Goal: Task Accomplishment & Management: Manage account settings

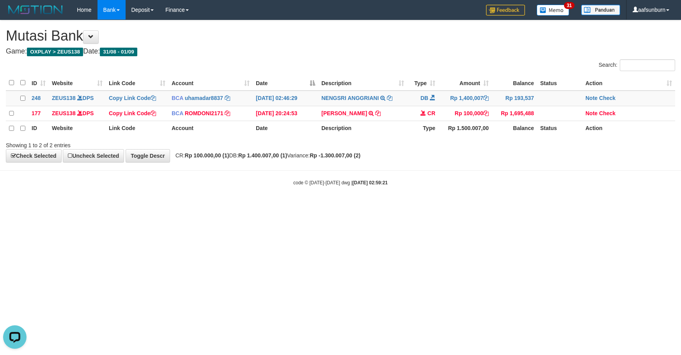
click at [450, 190] on body "Toggle navigation Home Bank Account List Load By Website Group [OXPLAY] ZEUS138…" at bounding box center [340, 103] width 681 height 206
click at [448, 186] on div "code © 2012-2018 dwg | 2025/09/01 02:59:21" at bounding box center [340, 182] width 681 height 8
click at [469, 96] on td "Rp 1,400,007" at bounding box center [464, 97] width 53 height 15
drag, startPoint x: 469, startPoint y: 95, endPoint x: 525, endPoint y: 76, distance: 59.3
click at [477, 92] on td "Rp 1,400,007" at bounding box center [464, 97] width 53 height 15
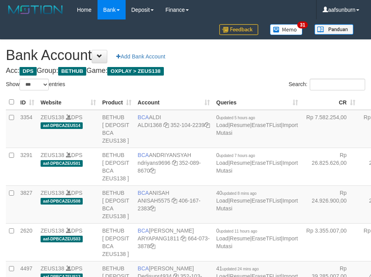
select select "***"
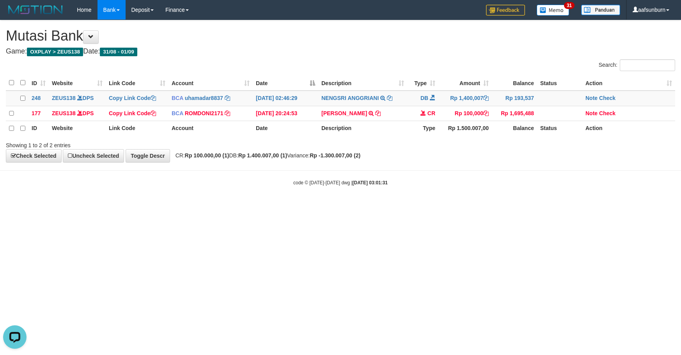
click at [458, 136] on th "Rp 1.500.007,00" at bounding box center [464, 128] width 53 height 15
click at [460, 138] on div "ID Website Link Code Account Date Description Type Amount Balance Status Action…" at bounding box center [340, 106] width 681 height 66
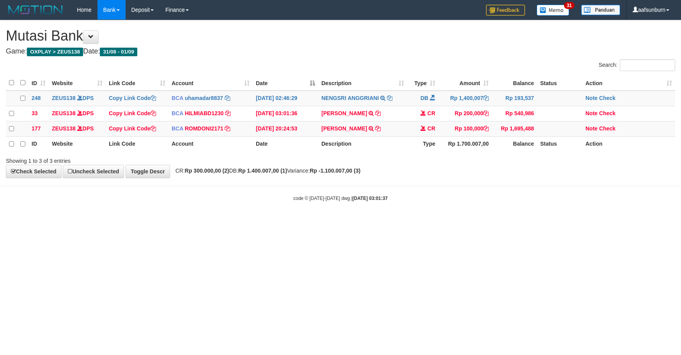
click at [461, 140] on th "Rp 1.700.007,00" at bounding box center [464, 143] width 53 height 15
drag, startPoint x: 437, startPoint y: 197, endPoint x: 678, endPoint y: 161, distance: 243.6
click at [457, 200] on div "code © 2012-2018 dwg | 2025/09/01 03:01:38" at bounding box center [340, 197] width 681 height 8
click at [472, 194] on body "Toggle navigation Home Bank Account List Load By Website Group [OXPLAY] ZEUS138…" at bounding box center [340, 110] width 681 height 221
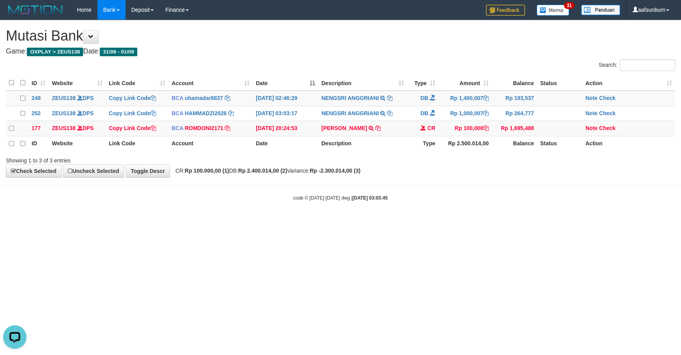
drag, startPoint x: 547, startPoint y: 210, endPoint x: 556, endPoint y: 204, distance: 10.7
click at [547, 210] on body "Toggle navigation Home Bank Account List Load By Website Group [OXPLAY] ZEUS138…" at bounding box center [340, 110] width 681 height 221
click at [518, 201] on div "code © 2012-2018 dwg | 2025/09/01 03:03:51" at bounding box center [340, 197] width 681 height 8
click at [564, 221] on html "Toggle navigation Home Bank Account List Load By Website Group [OXPLAY] ZEUS138…" at bounding box center [340, 110] width 681 height 221
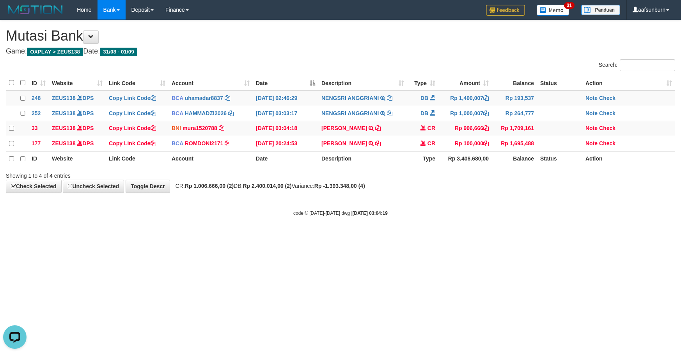
click at [559, 236] on html "Toggle navigation Home Bank Account List Load By Website Group [OXPLAY] ZEUS138…" at bounding box center [340, 118] width 681 height 236
click at [543, 236] on html "Toggle navigation Home Bank Account List Load By Website Group [OXPLAY] ZEUS138…" at bounding box center [340, 118] width 681 height 236
click at [528, 235] on body "Toggle navigation Home Bank Account List Load By Website Group [OXPLAY] ZEUS138…" at bounding box center [340, 118] width 681 height 236
click at [556, 179] on div "Showing 1 to 4 of 4 entries" at bounding box center [340, 173] width 681 height 11
click at [230, 131] on td "BCA ANISAH5575 DPS ANISAH mutasi_20250901_3827 | 41 mutasi_20250901_3827 | 41" at bounding box center [210, 128] width 84 height 15
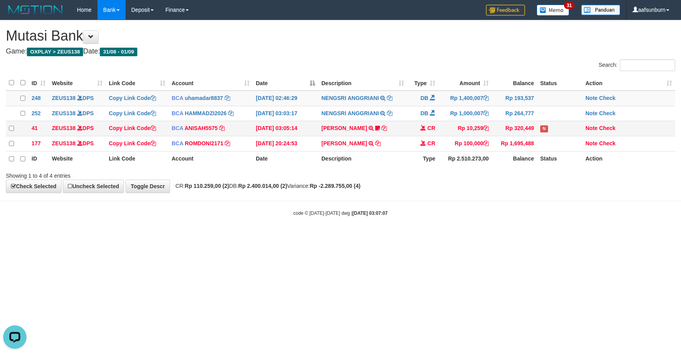
click at [232, 130] on td "BCA ANISAH5575 DPS ANISAH mutasi_20250901_3827 | 41 mutasi_20250901_3827 | 41" at bounding box center [210, 128] width 84 height 15
click at [401, 236] on html "Toggle navigation Home Bank Account List Load By Website Group [OXPLAY] ZEUS138…" at bounding box center [340, 118] width 681 height 236
click at [486, 216] on div "code © 2012-2018 dwg | 2025/09/01 03:07:13" at bounding box center [340, 213] width 681 height 8
click at [435, 192] on div "**********" at bounding box center [340, 106] width 681 height 172
drag, startPoint x: 504, startPoint y: 216, endPoint x: 677, endPoint y: 200, distance: 173.1
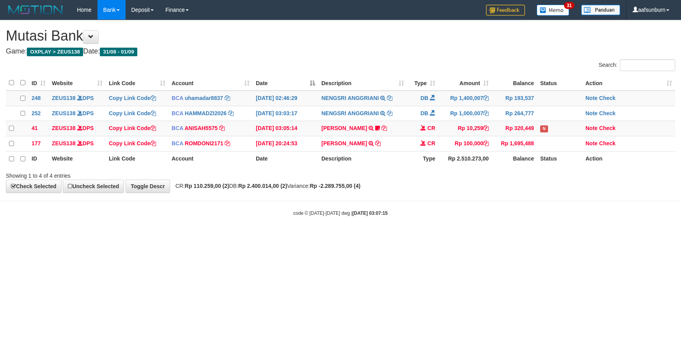
click at [511, 214] on div "code © [DATE]-[DATE] dwg | [DATE] 03:07:15" at bounding box center [340, 213] width 681 height 8
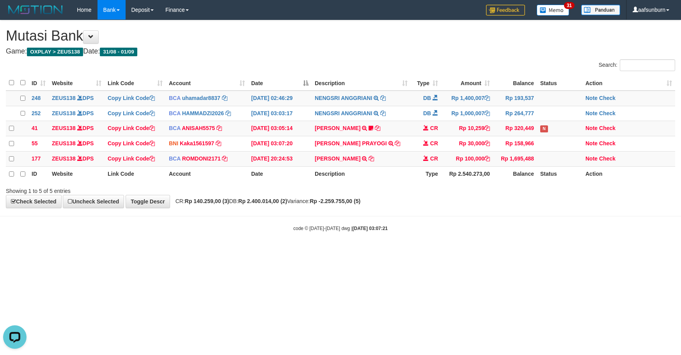
click at [360, 204] on strong "Rp -2.259.755,00 (5)" at bounding box center [335, 201] width 51 height 6
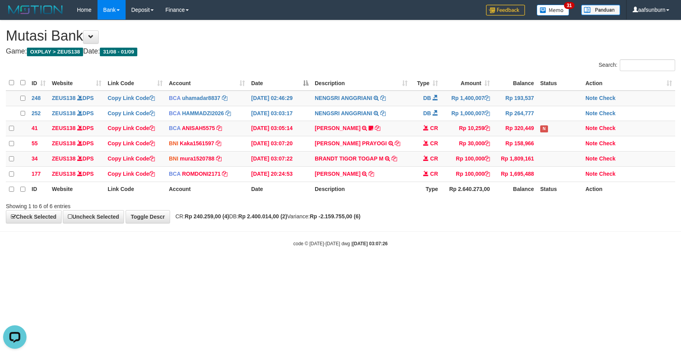
click at [443, 223] on div "**********" at bounding box center [340, 121] width 681 height 203
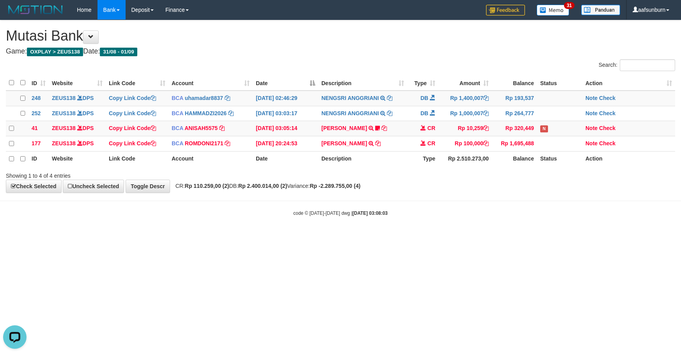
click at [409, 211] on body "Toggle navigation Home Bank Account List Load By Website Group [OXPLAY] ZEUS138…" at bounding box center [340, 118] width 681 height 236
click at [409, 212] on body "Toggle navigation Home Bank Account List Load By Website Group [OXPLAY] ZEUS138…" at bounding box center [340, 118] width 681 height 236
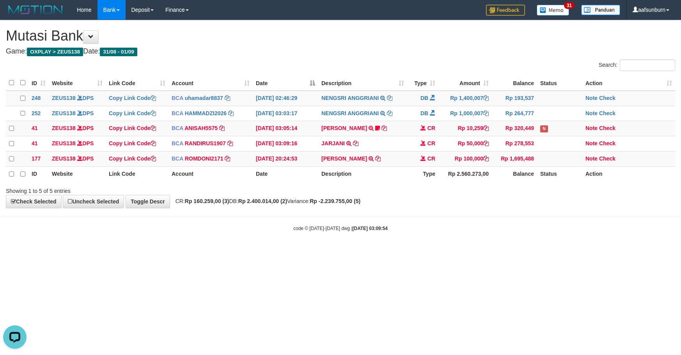
drag, startPoint x: 527, startPoint y: 248, endPoint x: 675, endPoint y: 251, distance: 148.6
click at [534, 248] on body "Toggle navigation Home Bank Account List Load By Website Group [OXPLAY] ZEUS138…" at bounding box center [340, 125] width 681 height 251
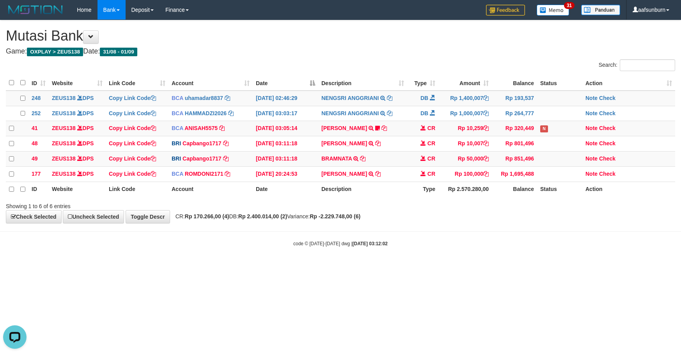
drag, startPoint x: 457, startPoint y: 207, endPoint x: 467, endPoint y: 213, distance: 11.7
click at [456, 210] on div "Showing 1 to 6 of 6 entries" at bounding box center [340, 204] width 681 height 11
click at [154, 230] on body "Toggle navigation Home Bank Account List Load By Website Group [OXPLAY] ZEUS138…" at bounding box center [340, 133] width 681 height 266
drag, startPoint x: 608, startPoint y: 146, endPoint x: 537, endPoint y: 161, distance: 72.2
click at [608, 146] on link "Check" at bounding box center [607, 143] width 16 height 6
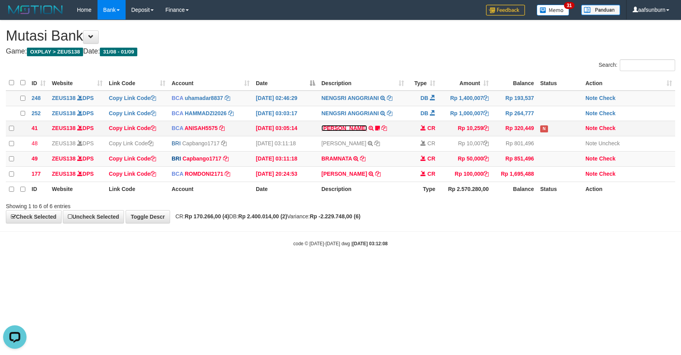
click at [346, 130] on link "DONI ARDIYAN" at bounding box center [344, 128] width 46 height 6
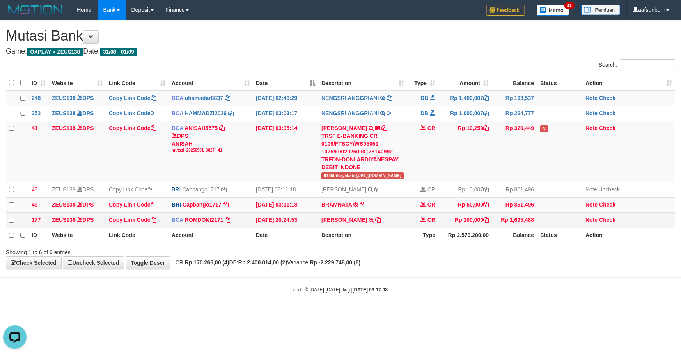
click at [463, 218] on td "Rp 100,000" at bounding box center [464, 220] width 53 height 15
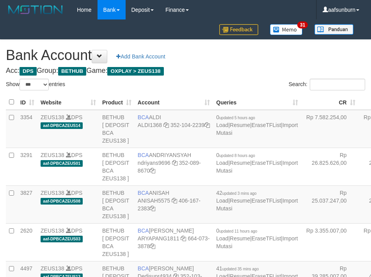
select select "***"
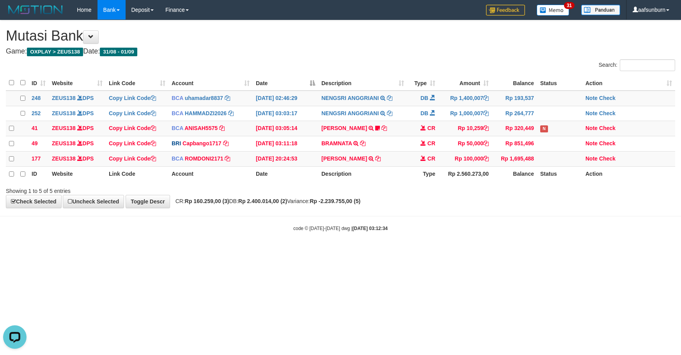
click at [447, 195] on div "Showing 1 to 5 of 5 entries" at bounding box center [340, 189] width 681 height 11
click at [529, 251] on html "Toggle navigation Home Bank Account List Load By Website Group [OXPLAY] ZEUS138…" at bounding box center [340, 125] width 681 height 251
click at [446, 158] on td "Rp 100,000" at bounding box center [464, 158] width 53 height 15
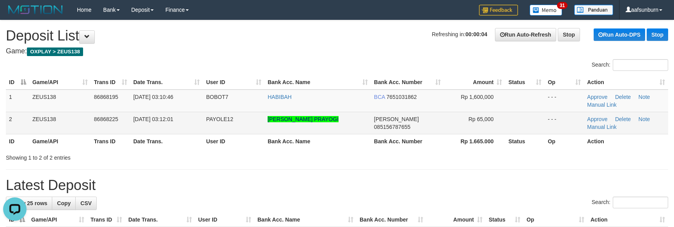
click at [463, 126] on td "Rp 65,000" at bounding box center [475, 123] width 62 height 22
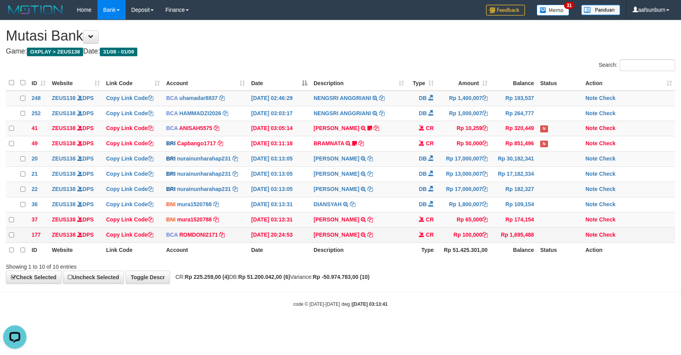
drag, startPoint x: 438, startPoint y: 231, endPoint x: 442, endPoint y: 248, distance: 17.8
click at [437, 227] on td "Rp 65,000" at bounding box center [464, 219] width 54 height 15
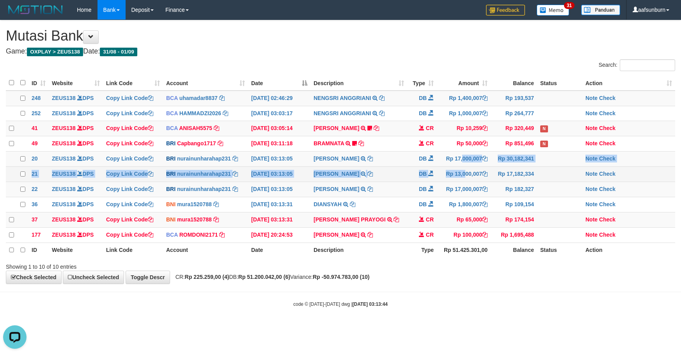
click at [447, 171] on tbody "248 ZEUS138 DPS Copy Link Code BCA uhamadar8837 DPS [PERSON_NAME] MAFIUDIN muta…" at bounding box center [340, 166] width 669 height 152
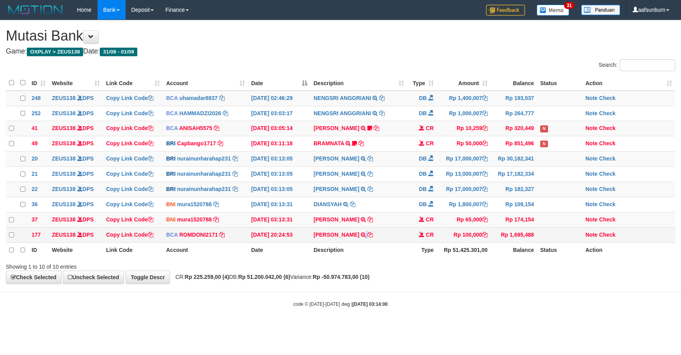
click at [357, 242] on td "ABDUL GAFUR SETORAN VIA CDM TANGGAL :31/08 31/08 WSID:Z3QA1 ABDUL GAFUR" at bounding box center [358, 234] width 97 height 15
click at [361, 237] on icon at bounding box center [363, 234] width 5 height 5
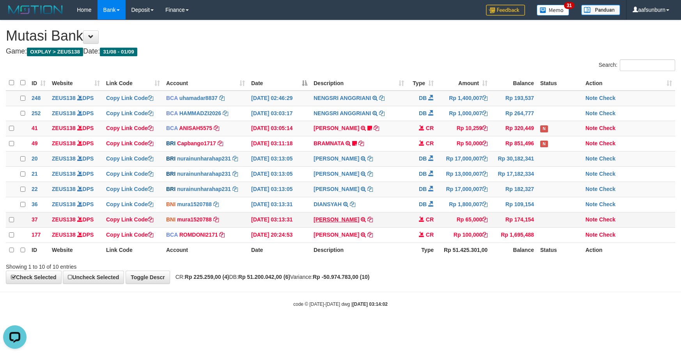
drag, startPoint x: 353, startPoint y: 215, endPoint x: 355, endPoint y: 223, distance: 7.6
click at [353, 222] on tbody "248 ZEUS138 DPS Copy Link Code BCA uhamadar8837 DPS [PERSON_NAME] MAFIUDIN muta…" at bounding box center [340, 166] width 669 height 152
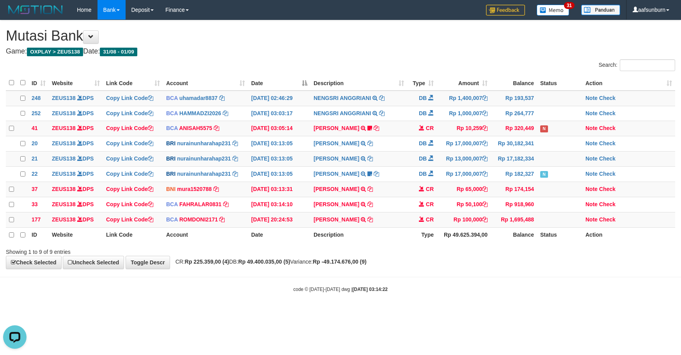
click at [482, 242] on th "Rp 49.625.394,00" at bounding box center [464, 234] width 54 height 15
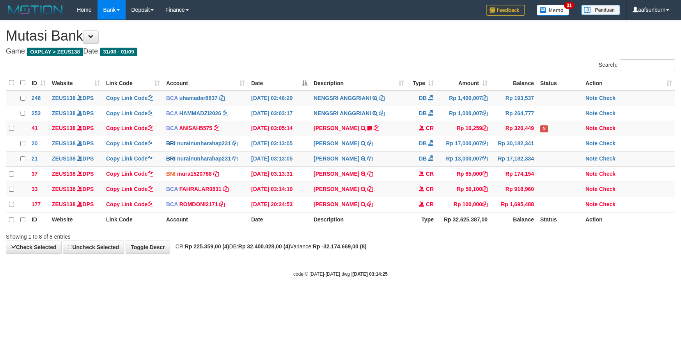
click at [475, 240] on div "Showing 1 to 8 of 8 entries" at bounding box center [340, 234] width 681 height 11
click at [473, 240] on div "Showing 1 to 8 of 8 entries" at bounding box center [340, 234] width 681 height 11
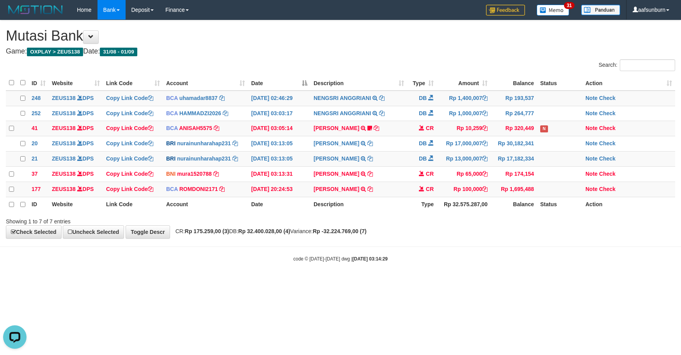
drag, startPoint x: 482, startPoint y: 255, endPoint x: 472, endPoint y: 273, distance: 20.7
click at [474, 269] on body "Toggle navigation Home Bank Account List Load By Website Group [OXPLAY] ZEUS138…" at bounding box center [340, 141] width 681 height 282
click at [417, 190] on td "CR" at bounding box center [422, 188] width 30 height 15
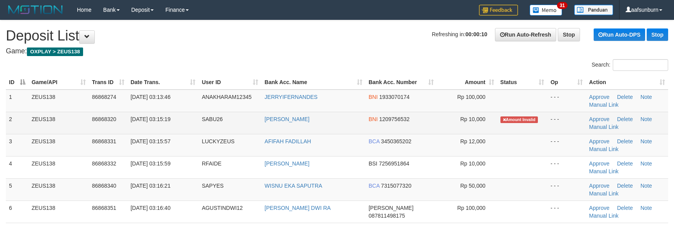
click at [343, 126] on td "[PERSON_NAME]" at bounding box center [313, 123] width 104 height 22
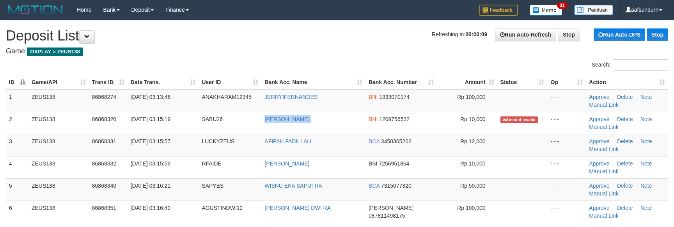
drag, startPoint x: 343, startPoint y: 126, endPoint x: 371, endPoint y: 2, distance: 128.0
click at [343, 125] on td "[PERSON_NAME]" at bounding box center [313, 123] width 104 height 22
copy tr "[PERSON_NAME]"
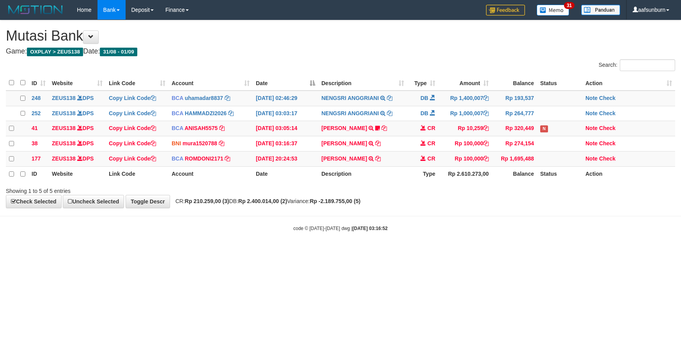
click at [476, 243] on body "Toggle navigation Home Bank Account List Load By Website Group [OXPLAY] ZEUS138…" at bounding box center [340, 125] width 681 height 251
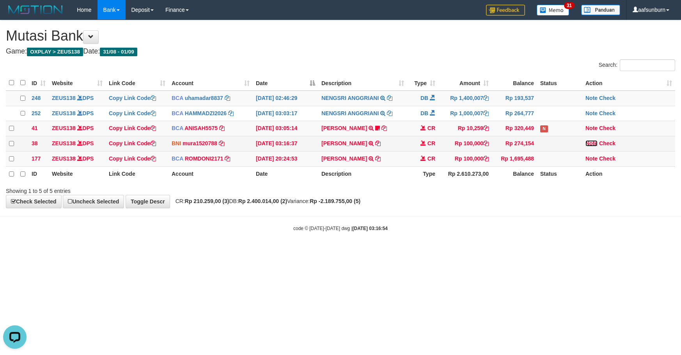
click at [591, 144] on link "Note" at bounding box center [591, 143] width 12 height 6
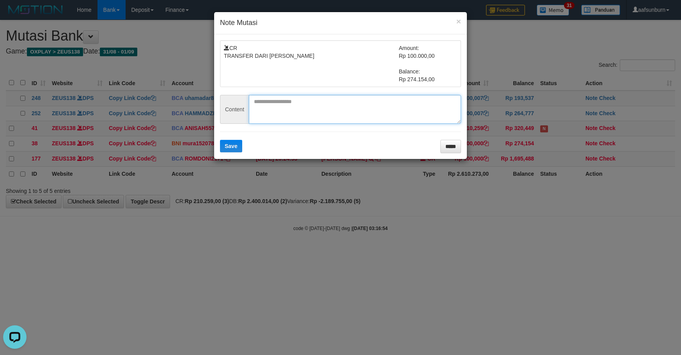
click at [313, 115] on textarea at bounding box center [355, 109] width 212 height 29
paste textarea "******"
type textarea "******"
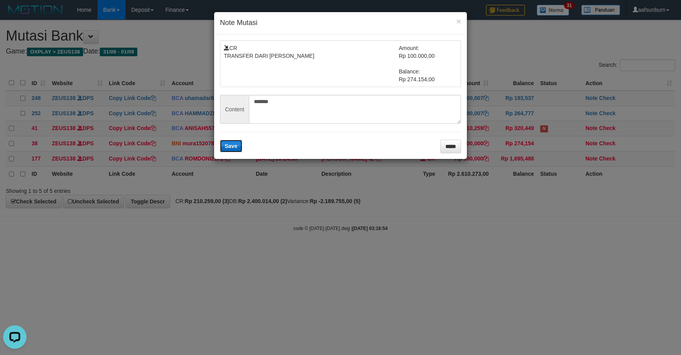
click at [229, 145] on span "Save" at bounding box center [231, 146] width 13 height 6
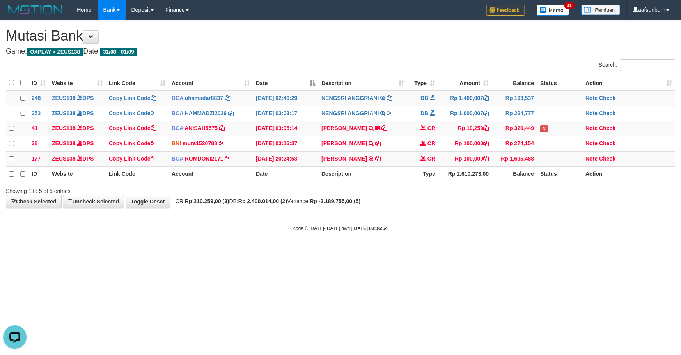
drag, startPoint x: 608, startPoint y: 171, endPoint x: 604, endPoint y: 181, distance: 11.5
click at [605, 179] on th "Action" at bounding box center [628, 174] width 93 height 15
drag, startPoint x: 604, startPoint y: 181, endPoint x: 616, endPoint y: 199, distance: 21.3
click at [615, 195] on div "Search: ID Website Link Code Account Date Description Type Amount Balance Statu…" at bounding box center [340, 126] width 669 height 135
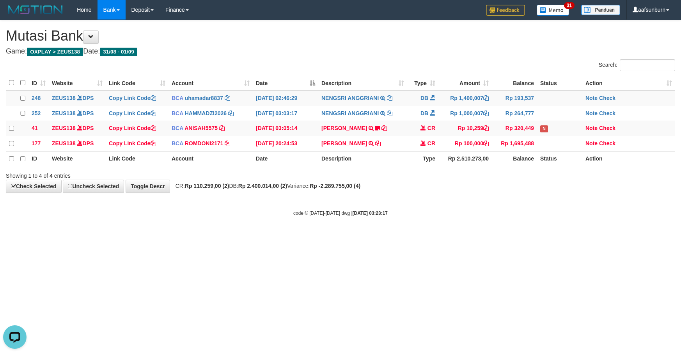
drag, startPoint x: 576, startPoint y: 212, endPoint x: 576, endPoint y: 218, distance: 5.5
click at [576, 216] on body "Toggle navigation Home Bank Account List Load By Website Group [OXPLAY] ZEUS138…" at bounding box center [340, 118] width 681 height 236
drag, startPoint x: 576, startPoint y: 218, endPoint x: 600, endPoint y: 225, distance: 25.7
click at [584, 216] on div "code © 2012-2018 dwg | 2025/09/01 03:23:17" at bounding box center [340, 213] width 681 height 8
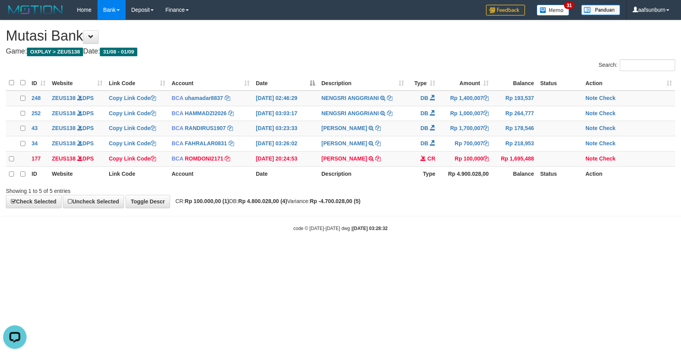
click at [438, 173] on tr "ID Website Link Code Account Date Description Type Rp 4.900.028,00 Balance Stat…" at bounding box center [340, 174] width 669 height 15
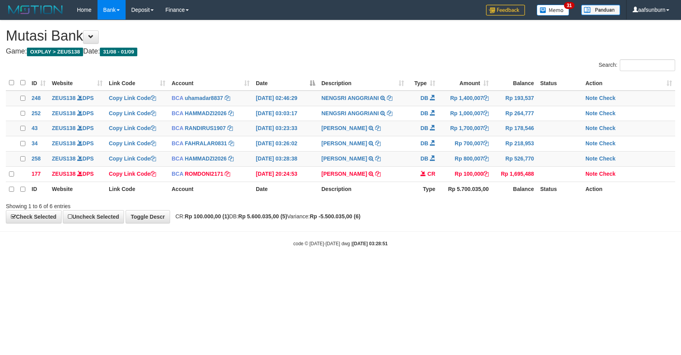
click at [392, 195] on th "Description" at bounding box center [362, 188] width 89 height 15
click at [550, 266] on html "Toggle navigation Home Bank Account List Load By Website Group [OXPLAY] ZEUS138…" at bounding box center [340, 133] width 681 height 266
drag, startPoint x: 550, startPoint y: 284, endPoint x: 680, endPoint y: 282, distance: 129.9
click at [560, 266] on html "Toggle navigation Home Bank Account List Load By Website Group [OXPLAY] ZEUS138…" at bounding box center [340, 133] width 681 height 266
click at [475, 266] on body "Toggle navigation Home Bank Account List Load By Website Group [OXPLAY] ZEUS138…" at bounding box center [340, 133] width 681 height 266
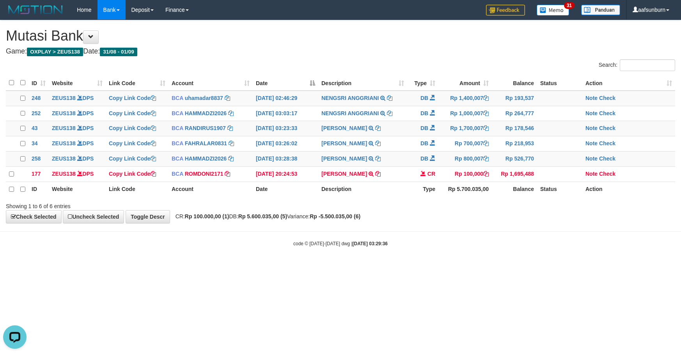
click at [475, 266] on body "Toggle navigation Home Bank Account List Load By Website Group [OXPLAY] ZEUS138…" at bounding box center [340, 133] width 681 height 266
drag, startPoint x: 521, startPoint y: 207, endPoint x: 512, endPoint y: 206, distance: 8.7
click at [516, 207] on div "Showing 1 to 6 of 6 entries" at bounding box center [340, 204] width 681 height 11
click at [99, 33] on button at bounding box center [91, 36] width 16 height 13
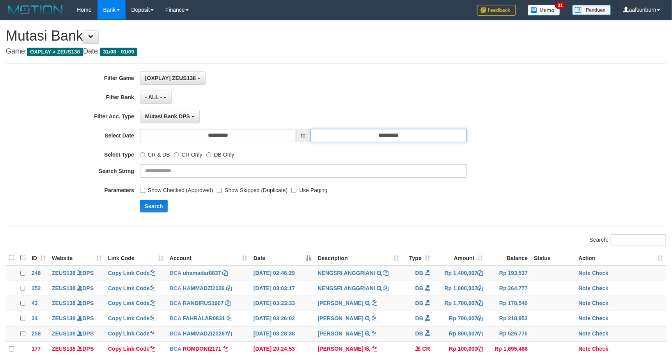
click at [357, 131] on input "**********" at bounding box center [389, 135] width 156 height 13
drag, startPoint x: 343, startPoint y: 99, endPoint x: 333, endPoint y: 99, distance: 10.5
click at [336, 99] on div "- ALL - SELECT ALL - ALL - SELECT BANK BCA MANDIRI MANDIRIONLINE BRI BNI BTN MA…" at bounding box center [303, 96] width 327 height 13
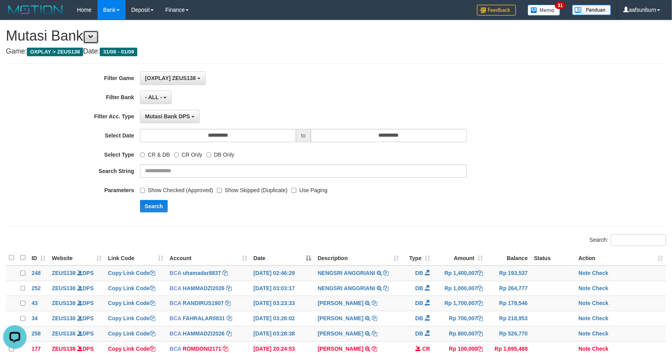
click at [94, 34] on span at bounding box center [90, 36] width 5 height 5
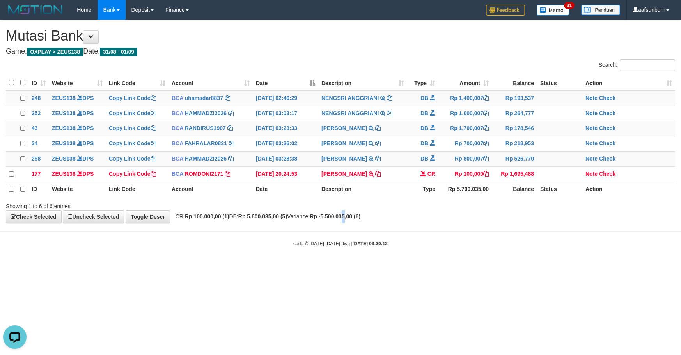
click at [367, 223] on div "**********" at bounding box center [340, 121] width 681 height 203
click at [360, 219] on strong "Rp -5.500.035,00 (6)" at bounding box center [335, 216] width 51 height 6
click at [368, 192] on th "Description" at bounding box center [362, 188] width 89 height 15
click at [370, 192] on th "Description" at bounding box center [362, 188] width 89 height 15
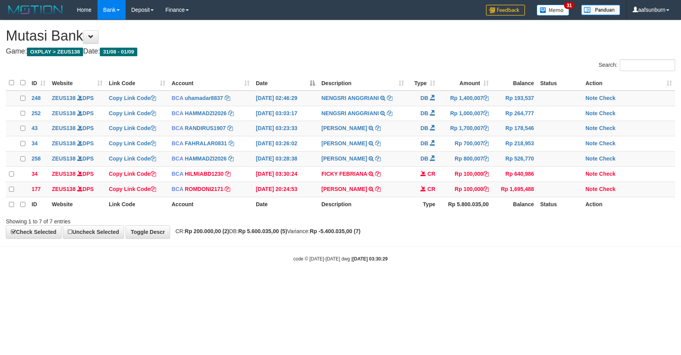
click at [434, 235] on div "**********" at bounding box center [340, 129] width 681 height 218
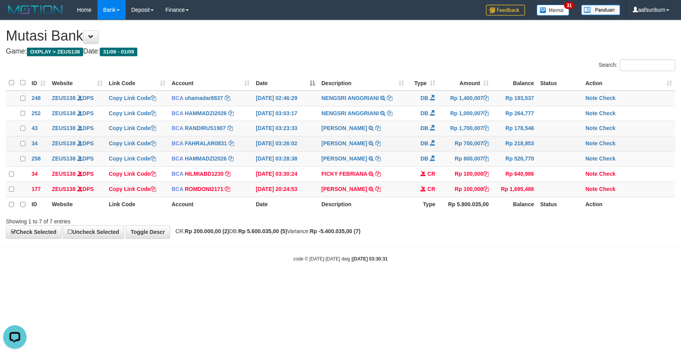
click at [292, 138] on td "[DATE] 03:26:02" at bounding box center [286, 143] width 66 height 15
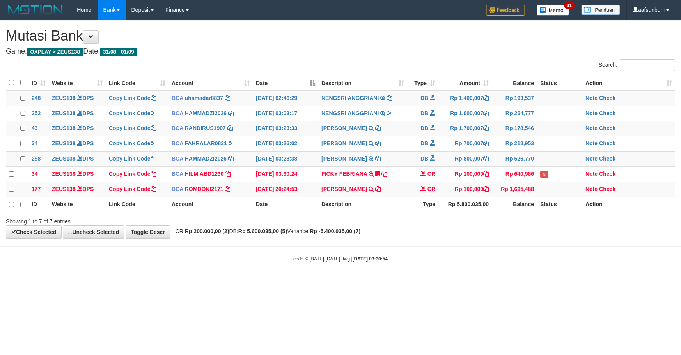
click at [516, 214] on div at bounding box center [482, 214] width 397 height 0
click at [480, 225] on div "Showing 1 to 7 of 7 entries" at bounding box center [340, 219] width 681 height 11
drag, startPoint x: 437, startPoint y: 175, endPoint x: 447, endPoint y: 178, distance: 11.0
click at [439, 175] on tr "34 ZEUS138 DPS Copy Link Code BCA HILMIABD1230 DPS HILMI ABDILLAH mutasi_202509…" at bounding box center [340, 174] width 669 height 15
click at [424, 225] on div "Showing 1 to 7 of 7 entries" at bounding box center [340, 219] width 681 height 11
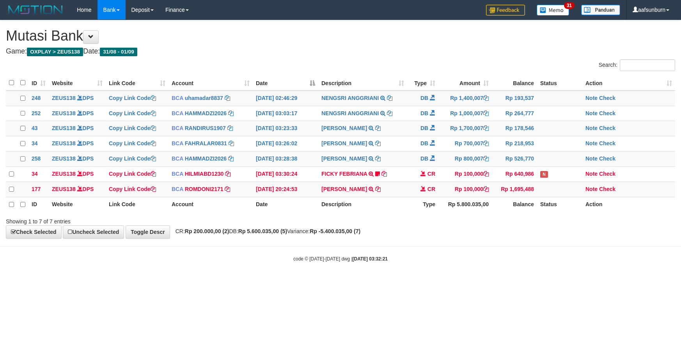
click at [431, 232] on div "**********" at bounding box center [340, 129] width 681 height 218
drag, startPoint x: 271, startPoint y: 88, endPoint x: 316, endPoint y: 102, distance: 47.6
click at [304, 102] on table "ID Website Link Code Account Date Description Type Amount Balance Status Action…" at bounding box center [340, 143] width 669 height 136
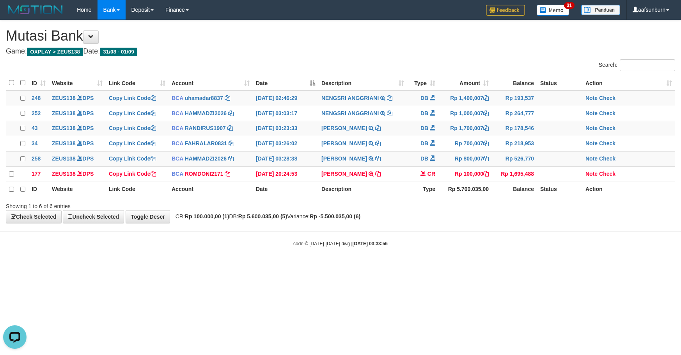
drag, startPoint x: 439, startPoint y: 252, endPoint x: 679, endPoint y: 252, distance: 239.8
click at [499, 249] on body "Toggle navigation Home Bank Account List Load By Website Group [OXPLAY] ZEUS138…" at bounding box center [340, 133] width 681 height 266
click at [401, 230] on body "Toggle navigation Home Bank Account List Load By Website Group [OXPLAY] ZEUS138…" at bounding box center [340, 133] width 681 height 266
click at [402, 230] on body "Toggle navigation Home Bank Account List Load By Website Group [OXPLAY] ZEUS138…" at bounding box center [340, 133] width 681 height 266
drag, startPoint x: 421, startPoint y: 156, endPoint x: 517, endPoint y: 207, distance: 109.1
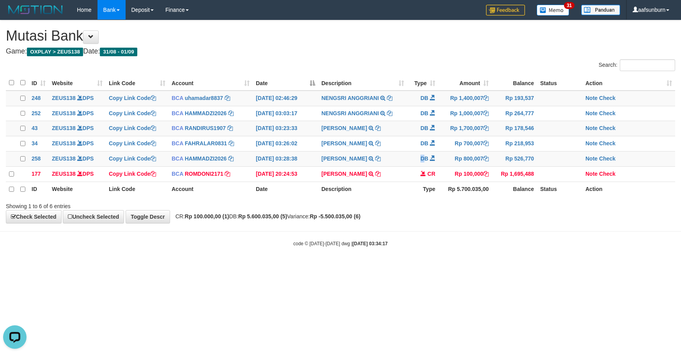
click at [427, 159] on td "DB" at bounding box center [422, 158] width 31 height 15
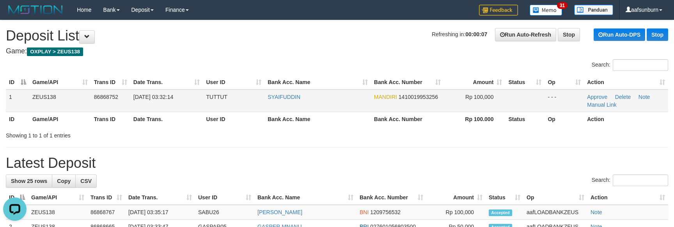
click at [354, 102] on td "SYAIFUDDIN" at bounding box center [317, 101] width 106 height 23
